Goal: Transaction & Acquisition: Purchase product/service

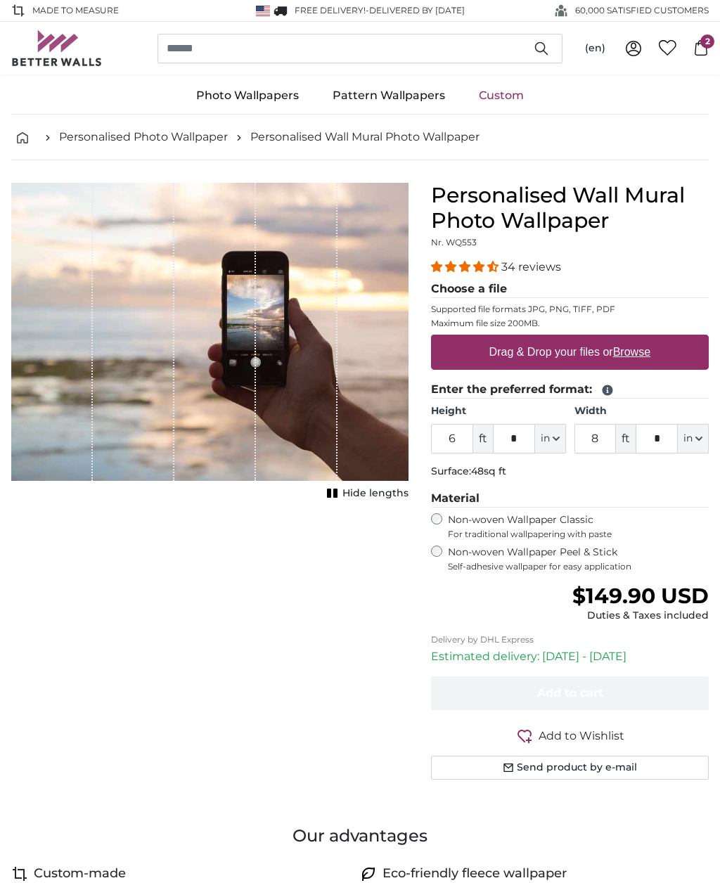
click at [585, 351] on label "Drag & Drop your files or Browse" at bounding box center [570, 352] width 172 height 28
click at [585, 339] on input "Drag & Drop your files or Browse" at bounding box center [570, 337] width 278 height 4
click at [642, 350] on u "Browse" at bounding box center [631, 352] width 37 height 12
click at [642, 339] on input "Drag & Drop your files or Browse" at bounding box center [570, 337] width 278 height 4
type input "**********"
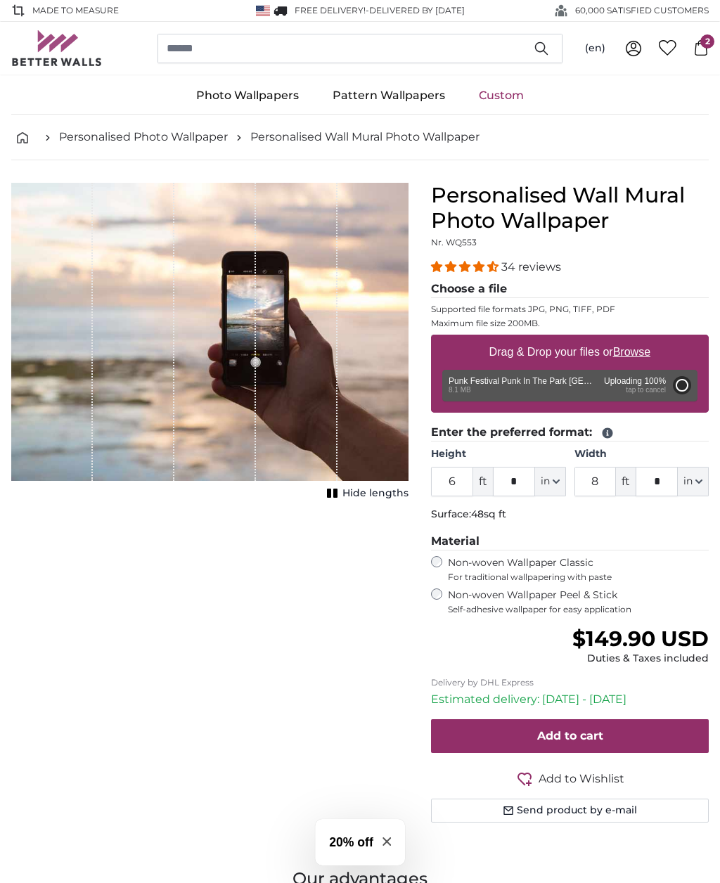
type input "27"
type input "***"
type input "2"
type input "***"
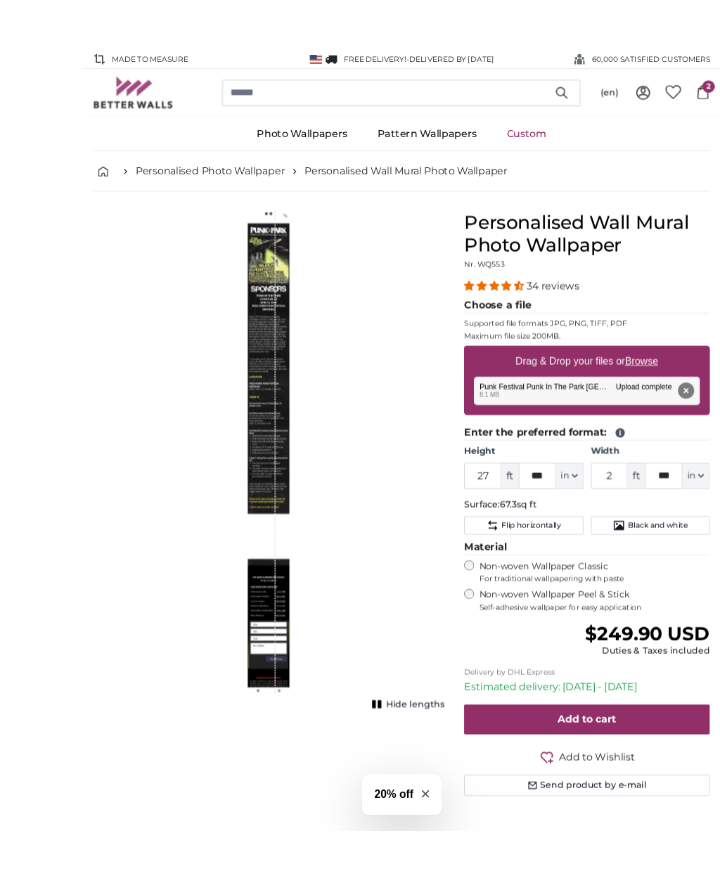
scroll to position [10, 0]
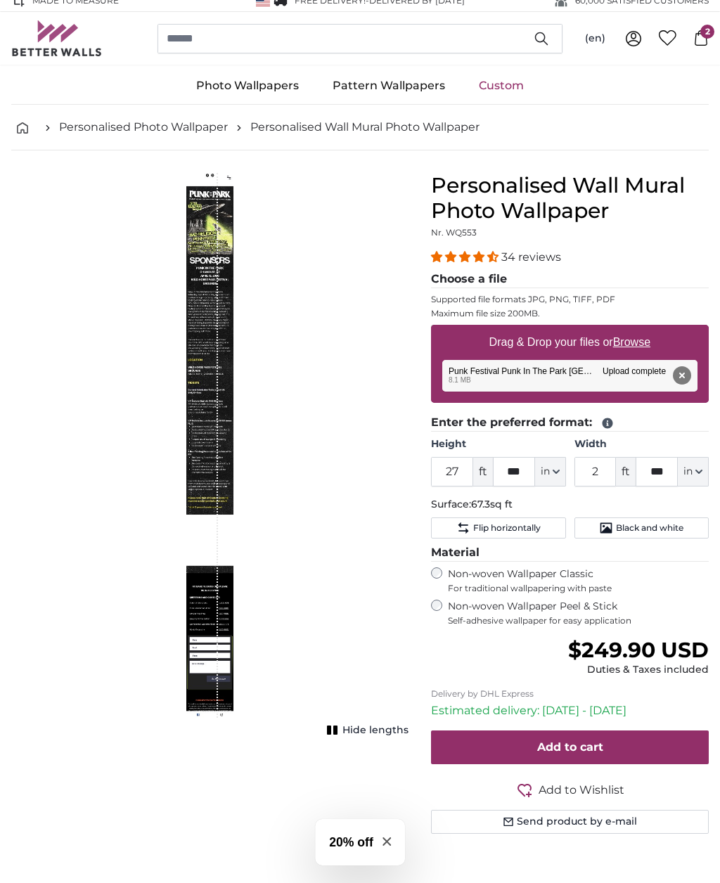
click at [205, 217] on div "1 of 1" at bounding box center [201, 445] width 31 height 545
click at [216, 235] on div "1 of 1" at bounding box center [201, 445] width 31 height 545
click at [207, 217] on div "1 of 1" at bounding box center [201, 445] width 31 height 545
click at [345, 722] on button "Hide lengths" at bounding box center [366, 730] width 86 height 20
click at [370, 723] on button "Show lengths" at bounding box center [363, 730] width 91 height 20
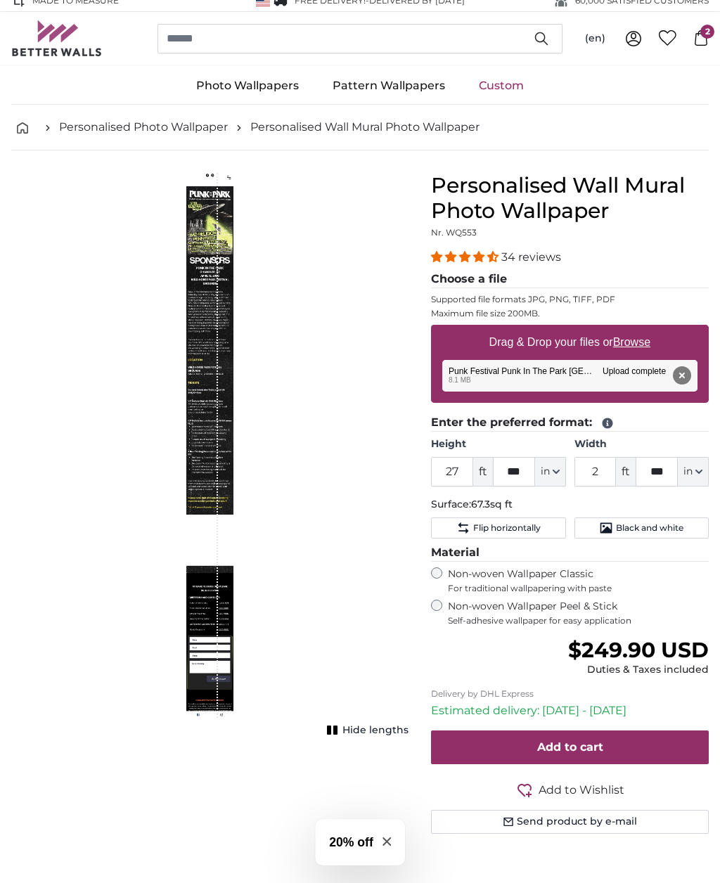
click at [214, 228] on div "1 of 1" at bounding box center [201, 445] width 31 height 545
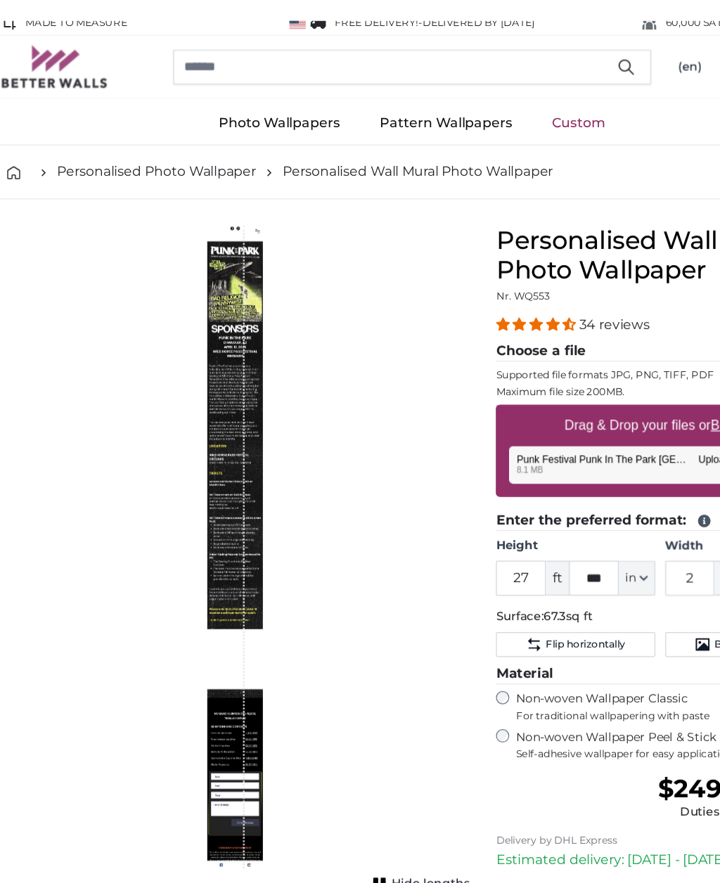
scroll to position [0, 0]
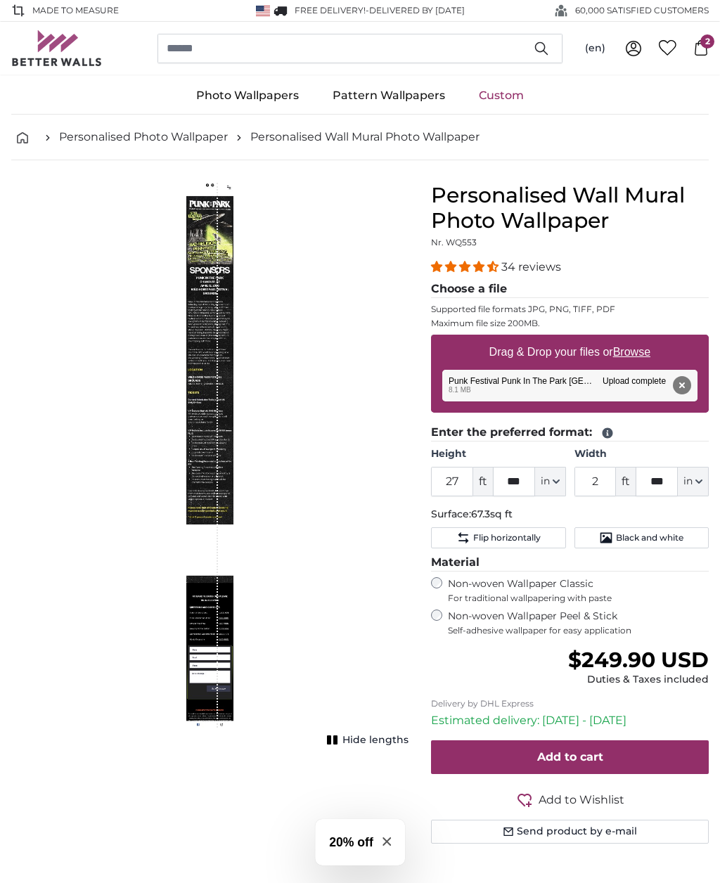
click at [687, 387] on button "Remove" at bounding box center [682, 385] width 18 height 18
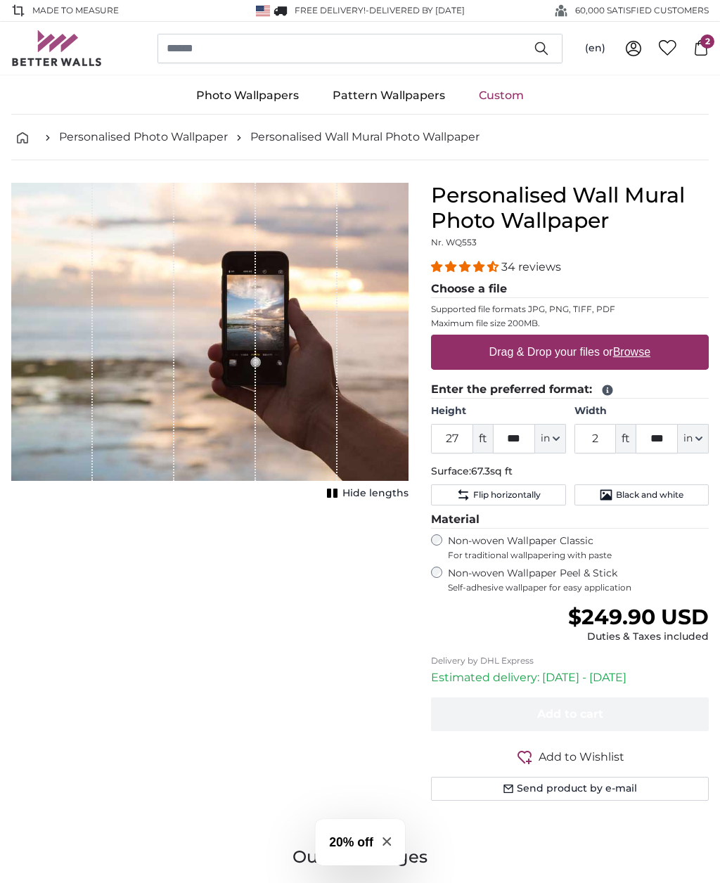
click at [656, 346] on label "Drag & Drop your files or Browse" at bounding box center [570, 352] width 172 height 28
click at [659, 339] on input "Drag & Drop your files or Browse" at bounding box center [570, 337] width 278 height 4
type input "**********"
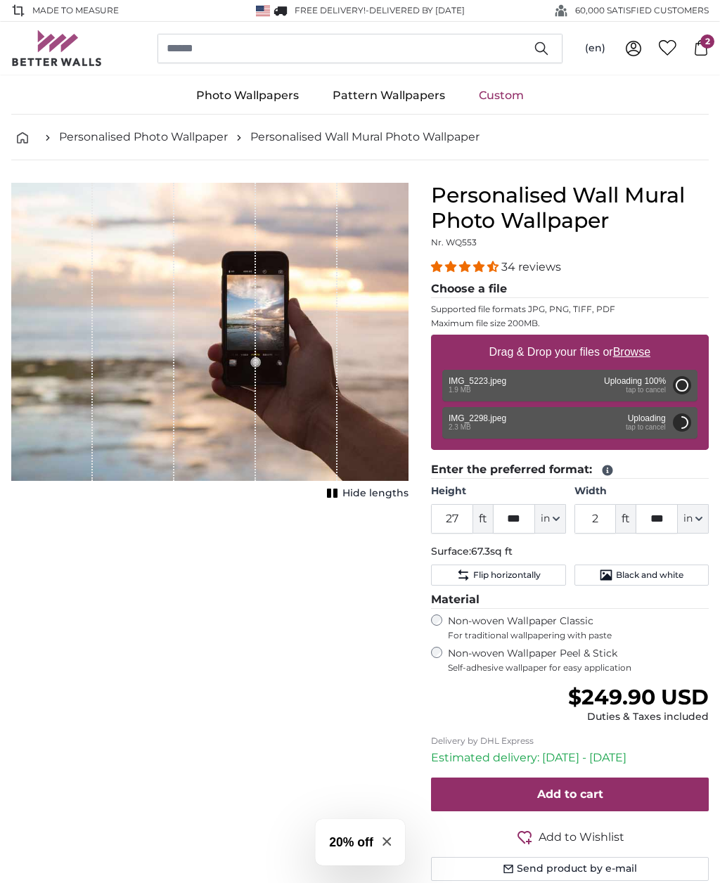
type input "6"
type input "*"
type input "4"
type input "*"
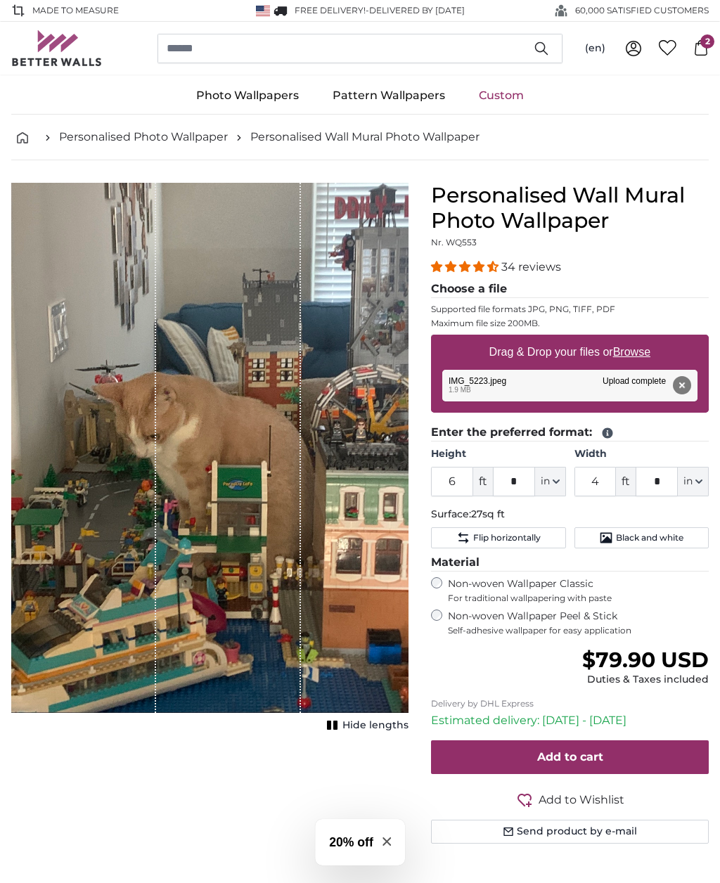
click at [689, 387] on button "Remove" at bounding box center [682, 385] width 18 height 18
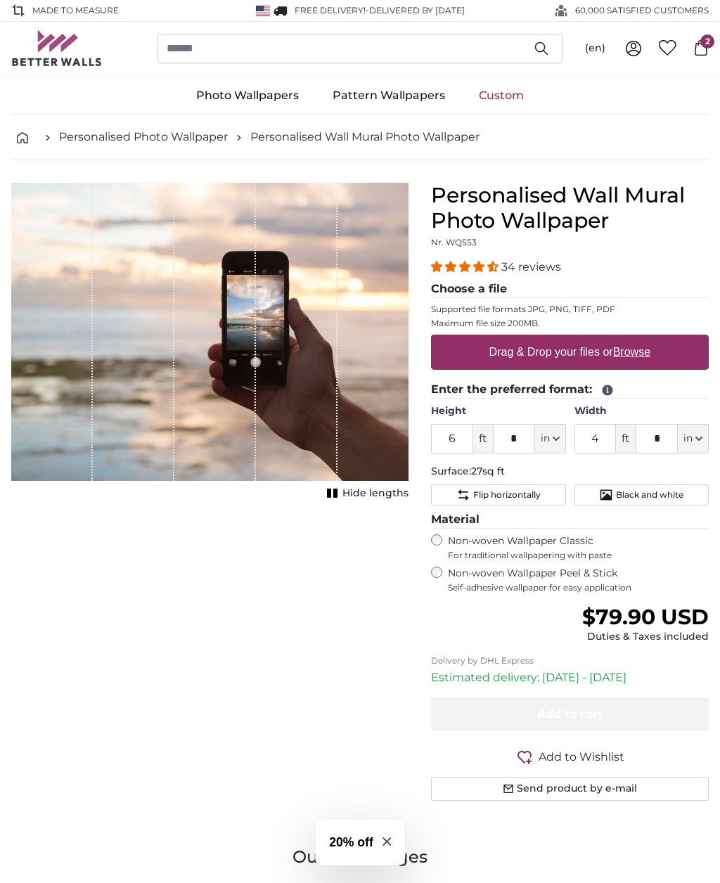
click at [48, 34] on img at bounding box center [56, 48] width 91 height 36
